Goal: Information Seeking & Learning: Learn about a topic

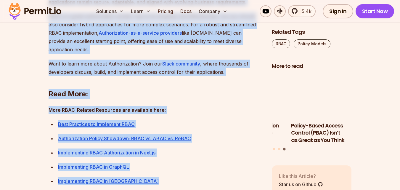
scroll to position [2226, 0]
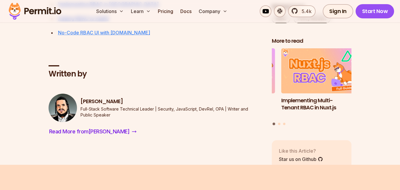
scroll to position [2359, 0]
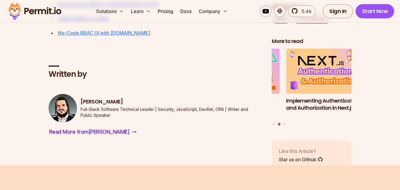
click at [102, 36] on link "No-Code RBAC UI with Permit.io" at bounding box center [104, 33] width 92 height 6
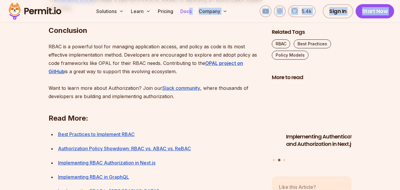
scroll to position [2093, 0]
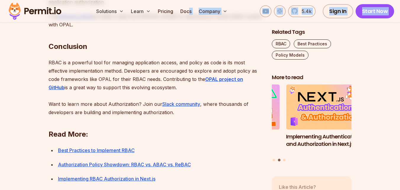
drag, startPoint x: 46, startPoint y: 71, endPoint x: 201, endPoint y: 121, distance: 163.0
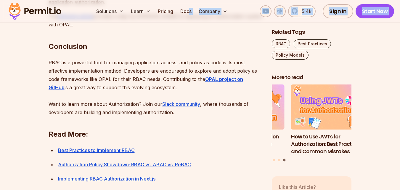
copy article "Best Practices to Implement Role-Based Access Control (RBAC) for Developers Exp…"
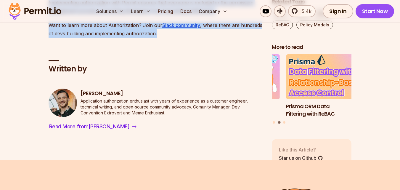
scroll to position [4538, 0]
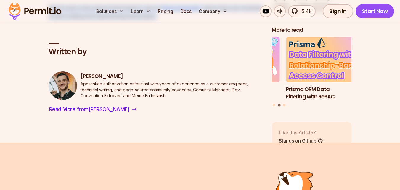
drag, startPoint x: 47, startPoint y: 76, endPoint x: 197, endPoint y: 163, distance: 173.2
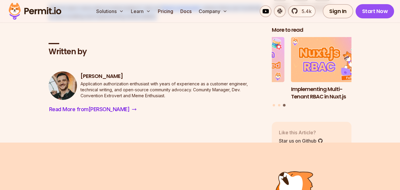
copy article "Authorization Policy Showdown: RBAC vs. ABAC vs. ReBAC Get ready to rumble! Joi…"
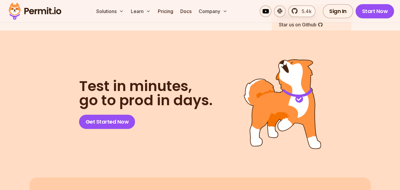
scroll to position [3474, 0]
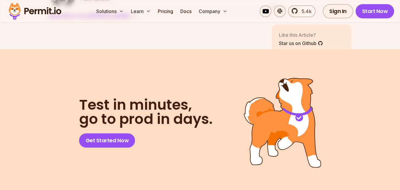
drag, startPoint x: 48, startPoint y: 77, endPoint x: 171, endPoint y: 53, distance: 126.0
copy article "Implementing RBAC Authorization in Next.js - 2024 Updated Guide A guide for set…"
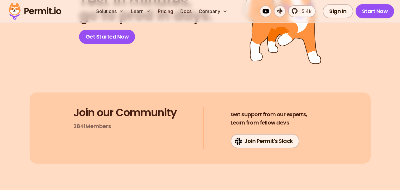
scroll to position [3458, 0]
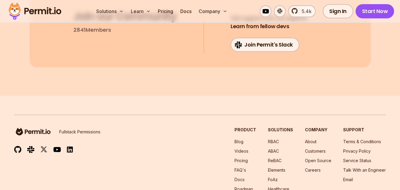
drag, startPoint x: 47, startPoint y: 81, endPoint x: 155, endPoint y: 63, distance: 109.5
copy article "Implementing GraphQL Authorization: A Practical Guide Learn how to implement sc…"
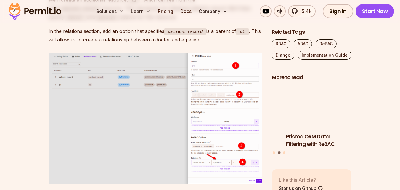
scroll to position [6412, 0]
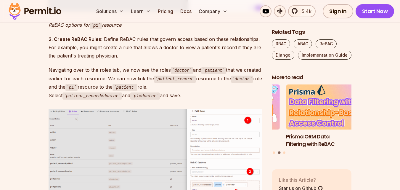
drag, startPoint x: 47, startPoint y: 76, endPoint x: 88, endPoint y: 201, distance: 131.4
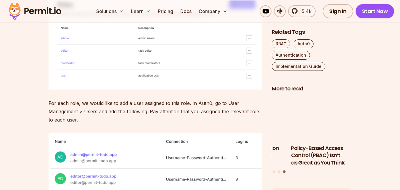
scroll to position [2484, 0]
